Goal: Navigation & Orientation: Find specific page/section

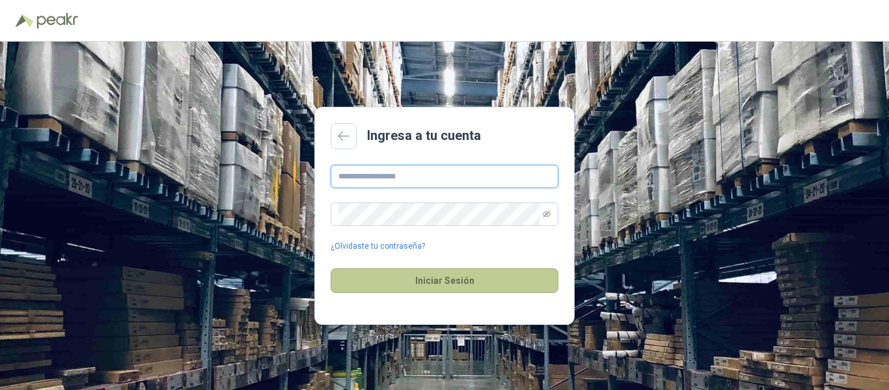
type input "**********"
click at [446, 280] on button "Iniciar Sesión" at bounding box center [445, 280] width 228 height 25
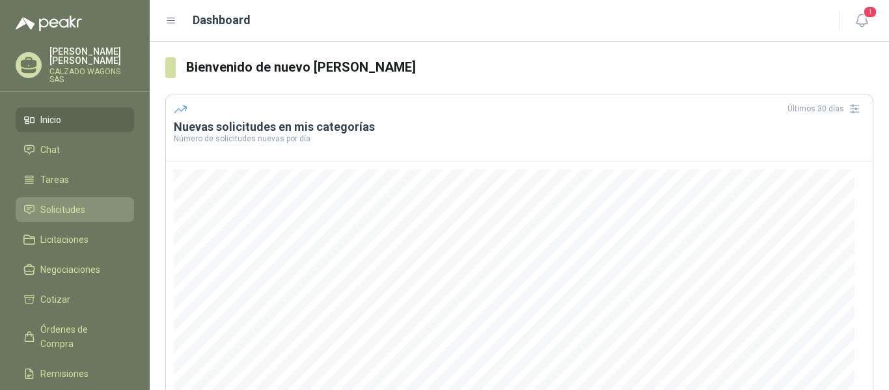
click at [69, 206] on span "Solicitudes" at bounding box center [62, 209] width 45 height 14
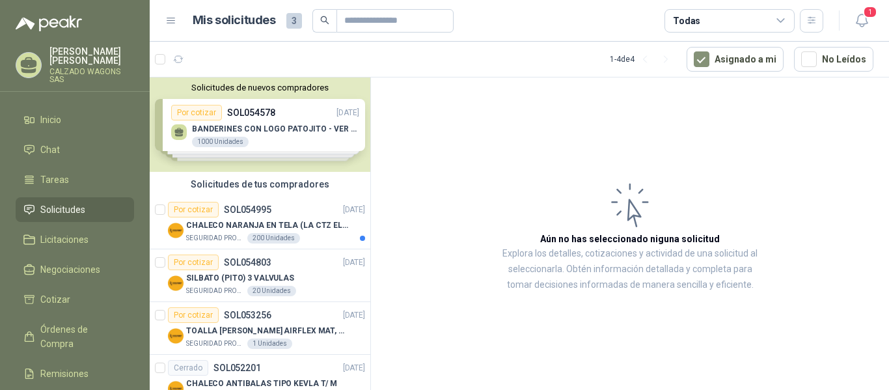
click at [262, 133] on div "Solicitudes de nuevos compradores Por cotizar SOL054578 [DATE] BANDERINES CON L…" at bounding box center [260, 124] width 221 height 94
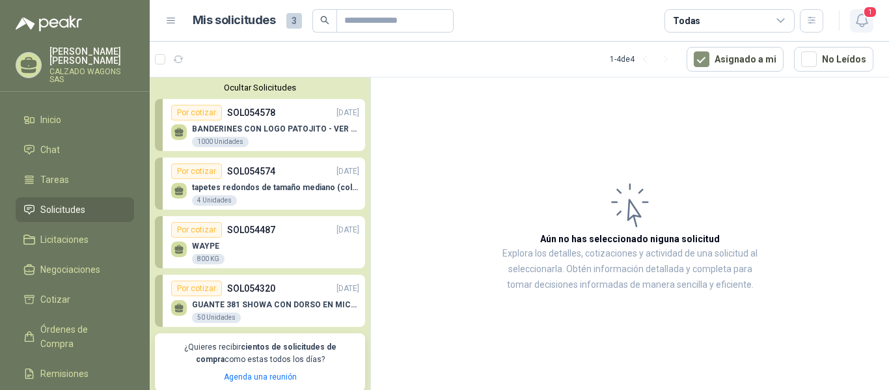
click at [862, 21] on icon "button" at bounding box center [862, 20] width 16 height 16
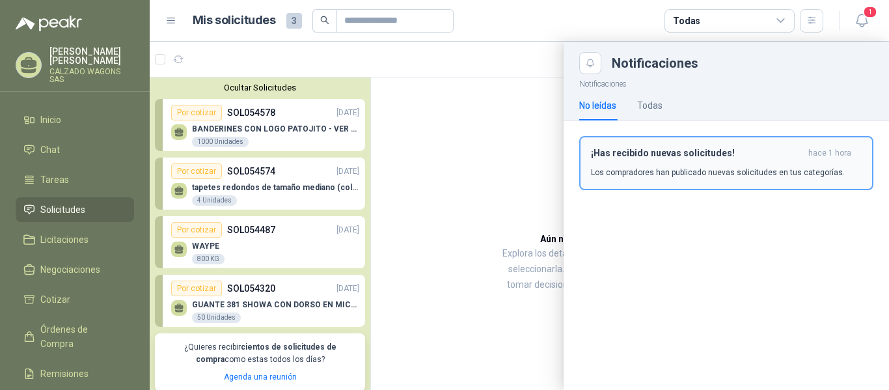
click at [701, 172] on p "Los compradores han publicado nuevas solicitudes en tus categorías." at bounding box center [718, 173] width 254 height 12
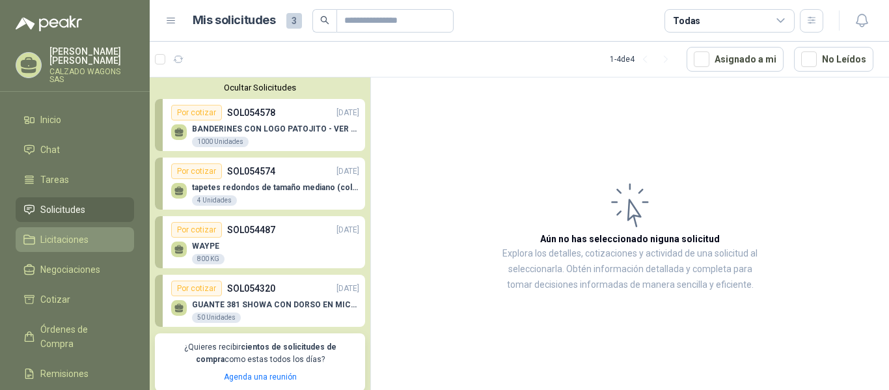
click at [75, 239] on span "Licitaciones" at bounding box center [64, 239] width 48 height 14
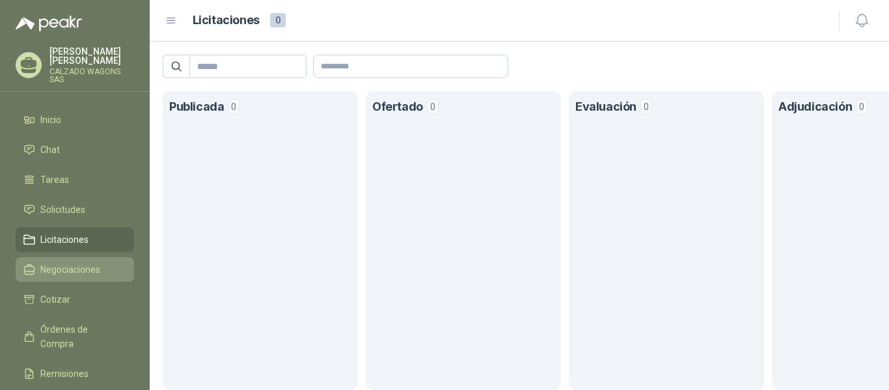
click at [77, 266] on span "Negociaciones" at bounding box center [70, 269] width 60 height 14
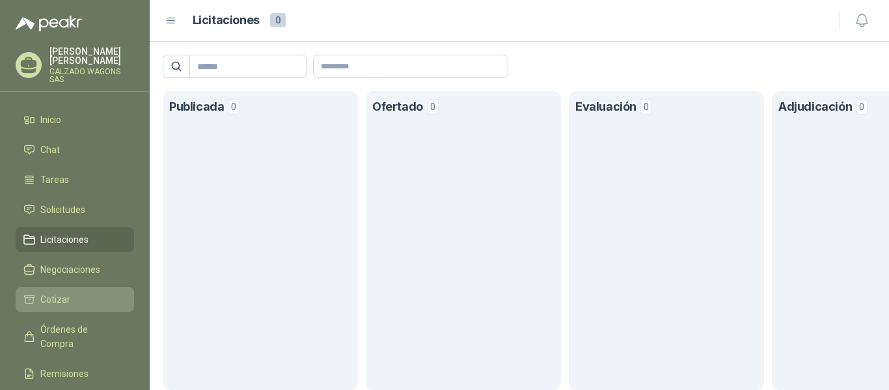
click at [61, 303] on span "Cotizar" at bounding box center [55, 299] width 30 height 14
